Goal: Task Accomplishment & Management: Manage account settings

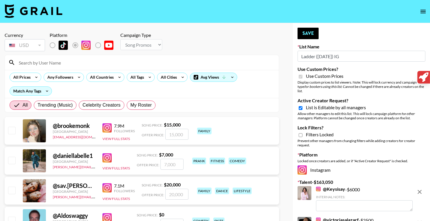
select select "Song"
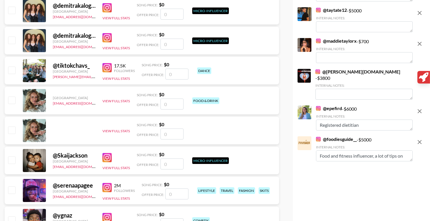
scroll to position [1291, 0]
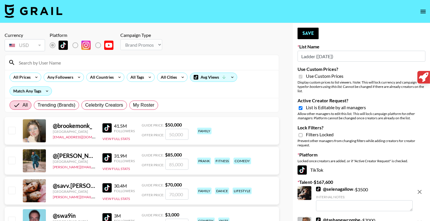
select select "Brand"
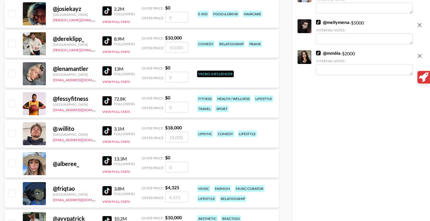
scroll to position [1657, 0]
